Goal: Navigation & Orientation: Find specific page/section

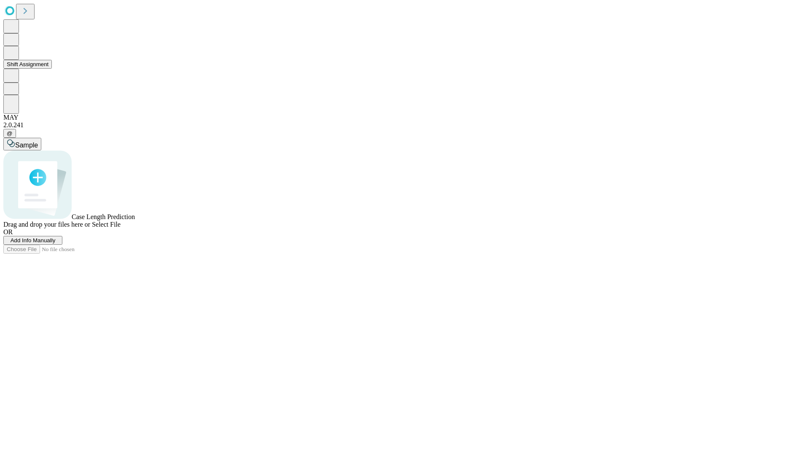
click at [52, 69] on button "Shift Assignment" at bounding box center [27, 64] width 48 height 9
